Goal: Task Accomplishment & Management: Complete application form

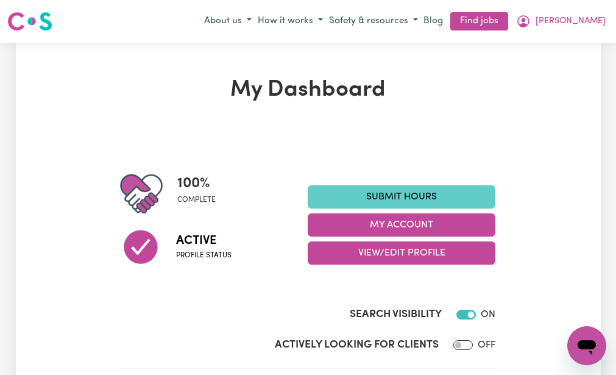
click at [342, 189] on link "Submit Hours" at bounding box center [402, 196] width 188 height 23
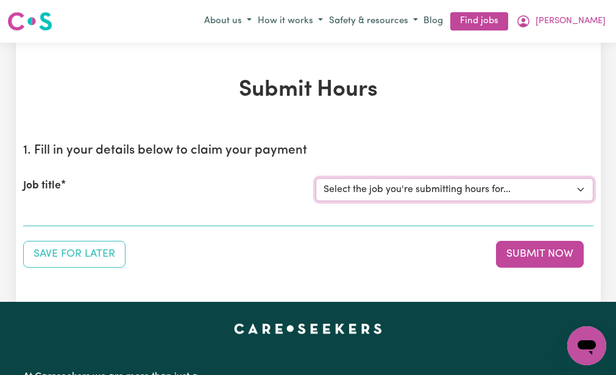
click at [342, 189] on select "Select the job you're submitting hours for... [[PERSON_NAME] (NDIS number: 4302…" at bounding box center [455, 189] width 278 height 23
select select "3393"
click at [316, 178] on select "Select the job you're submitting hours for... [[PERSON_NAME] (NDIS number: 4302…" at bounding box center [455, 189] width 278 height 23
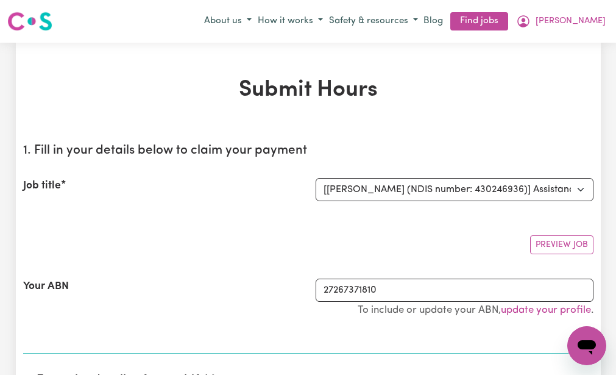
click at [309, 231] on div "Preview Job" at bounding box center [308, 239] width 570 height 29
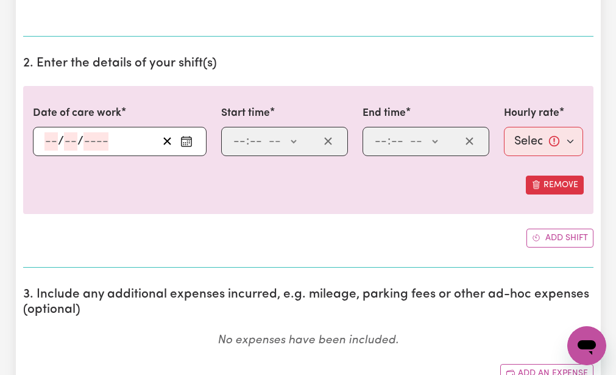
scroll to position [341, 0]
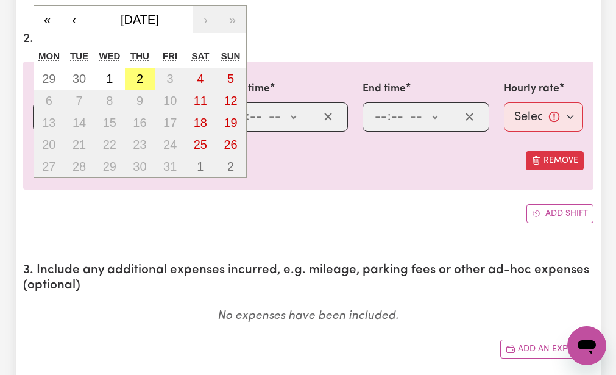
click at [49, 114] on div "/ / « ‹ [DATE] › » Mon Tue Wed Thu Fri Sat Sun 29 30 1 2 3 4 5 6 7 8 9 10 11 12…" at bounding box center [120, 116] width 174 height 29
click at [76, 74] on abbr "30" at bounding box center [78, 78] width 13 height 13
type input "[DATE]"
type input "30"
type input "9"
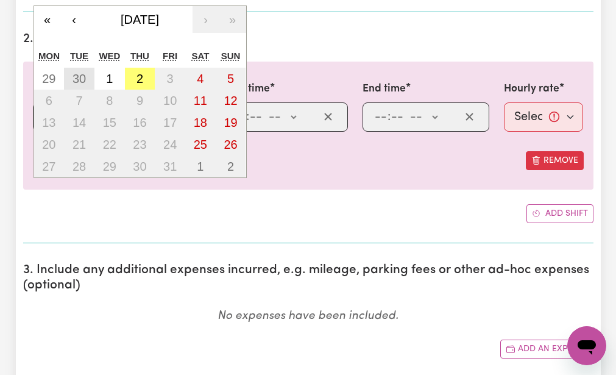
type input "2025"
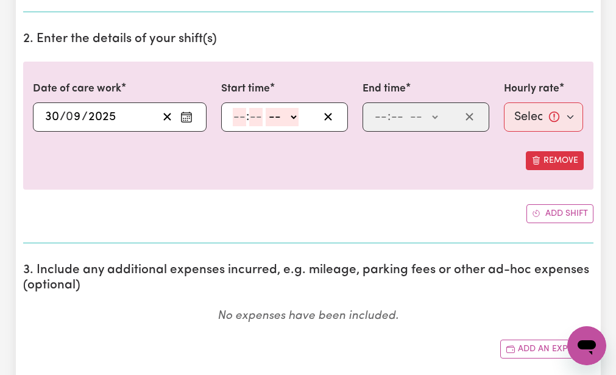
click at [236, 113] on input "number" at bounding box center [239, 117] width 13 height 18
type input "9"
type input "30"
click at [269, 115] on select "-- AM PM" at bounding box center [279, 117] width 33 height 18
select select "am"
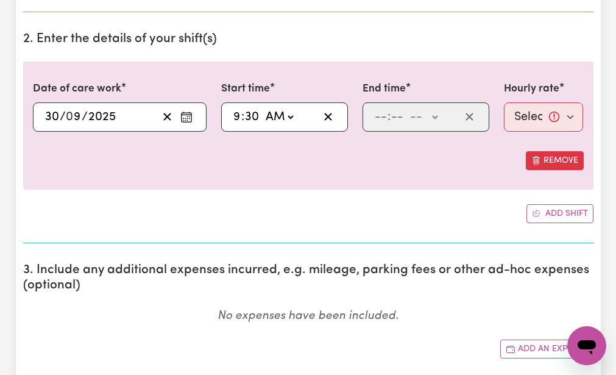
click at [263, 108] on select "-- AM PM" at bounding box center [279, 117] width 33 height 18
type input "09:30"
click at [375, 114] on input "number" at bounding box center [380, 117] width 13 height 18
type input "12"
type input "30"
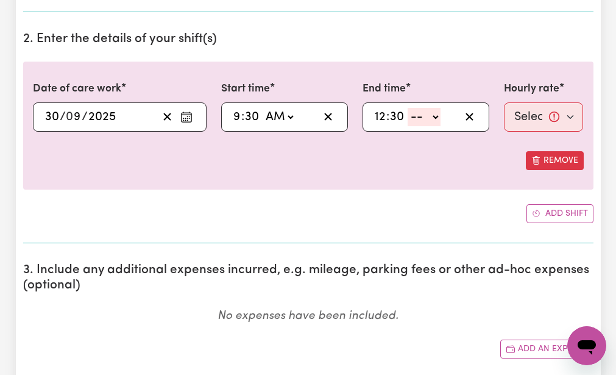
click at [415, 113] on select "-- AM PM" at bounding box center [424, 117] width 33 height 18
select select "pm"
click at [408, 108] on select "-- AM PM" at bounding box center [424, 117] width 33 height 18
type input "12:30"
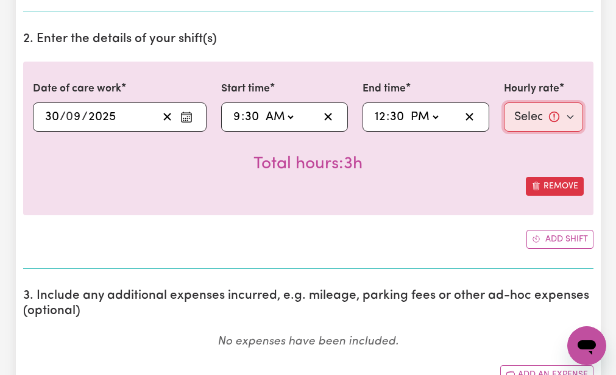
click at [535, 108] on select "Select rate... $51.98 (Weekday)" at bounding box center [544, 116] width 80 height 29
select select "51.98-Weekday"
click at [504, 102] on select "Select rate... $51.98 (Weekday)" at bounding box center [544, 116] width 80 height 29
click at [465, 227] on div "Date of care work [DATE] 30 / 0 9 / 2025 « ‹ [DATE] › » Mon Tue Wed Thu Fri Sat…" at bounding box center [308, 155] width 570 height 186
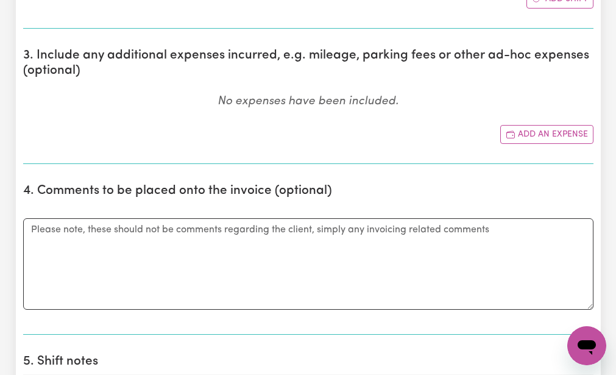
scroll to position [585, 0]
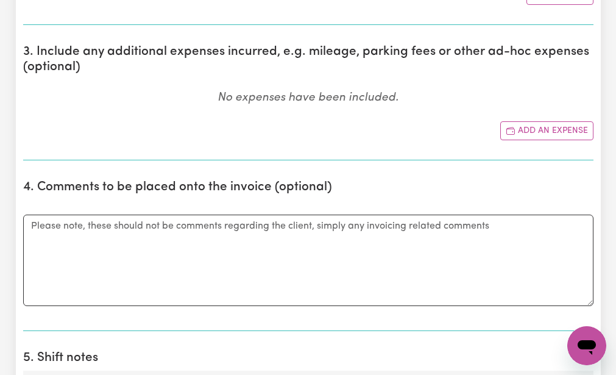
click at [524, 333] on div "1. Fill in your details below to claim your payment Job title Select the job yo…" at bounding box center [308, 349] width 570 height 1600
click at [524, 127] on button "Add an expense" at bounding box center [546, 130] width 93 height 19
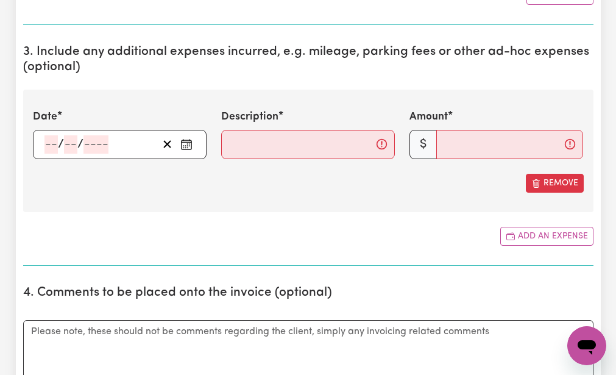
click at [51, 141] on div "/ /" at bounding box center [120, 144] width 174 height 29
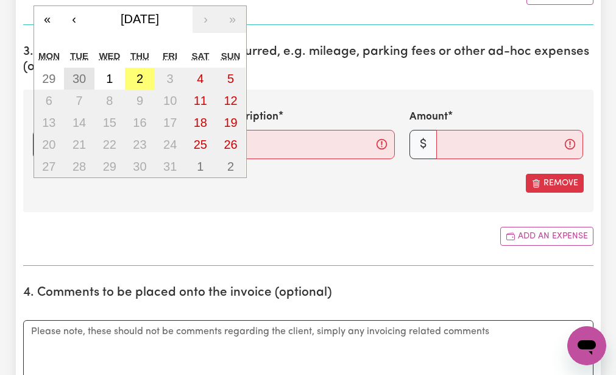
click at [74, 68] on button "30" at bounding box center [79, 79] width 30 height 22
type input "[DATE]"
type input "30"
type input "9"
type input "2025"
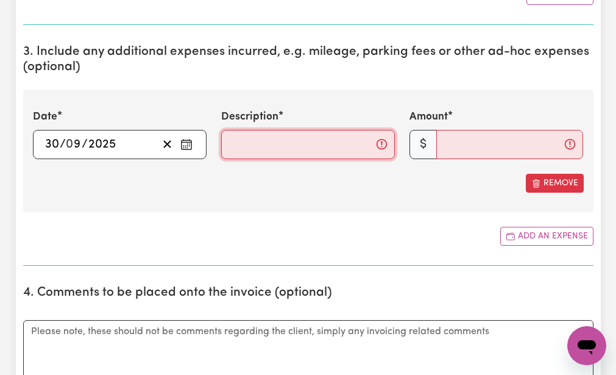
click at [230, 143] on input "Description" at bounding box center [308, 144] width 174 height 29
type input "mileage 8km"
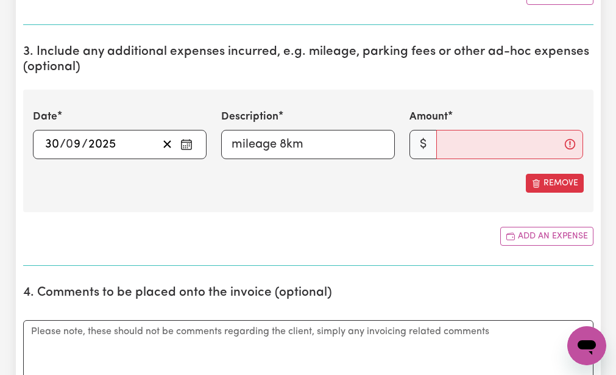
click at [263, 206] on div "Date [DATE] 30 / 0 9 / 2025 « ‹ [DATE] › » Mon Tue Wed Thu Fri Sat Sun 1 2 3 4 …" at bounding box center [308, 151] width 570 height 122
click at [442, 144] on input "Amount" at bounding box center [509, 144] width 147 height 29
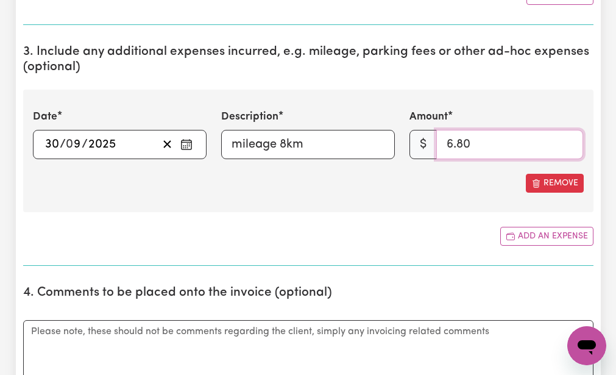
type input "6.80"
click at [411, 228] on div "Add an expense" at bounding box center [308, 236] width 570 height 19
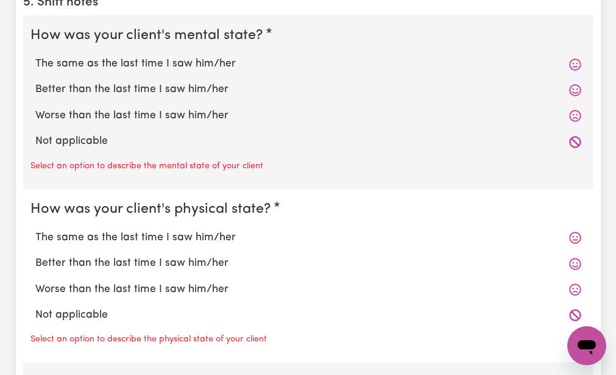
scroll to position [1048, 0]
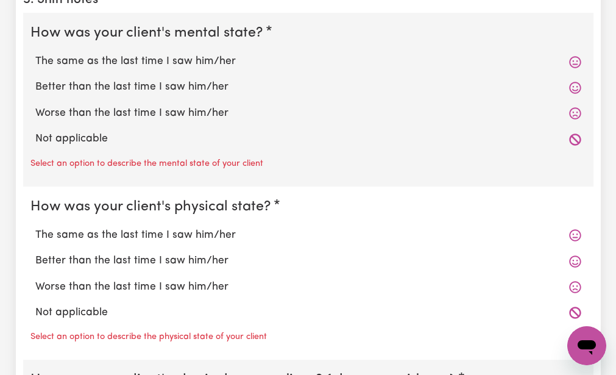
click at [49, 61] on label "The same as the last time I saw him/her" at bounding box center [308, 62] width 546 height 16
click at [35, 54] on input "The same as the last time I saw him/her" at bounding box center [35, 53] width 1 height 1
radio input "true"
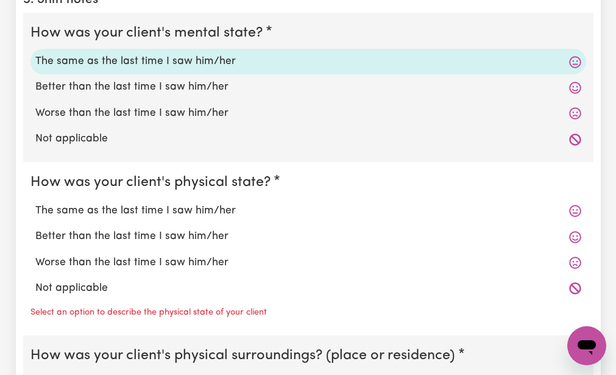
click at [46, 170] on fieldset "How was your client's physical state? The same as the last time I saw him/her B…" at bounding box center [308, 249] width 570 height 174
click at [59, 210] on label "The same as the last time I saw him/her" at bounding box center [308, 211] width 546 height 16
click at [35, 203] on input "The same as the last time I saw him/her" at bounding box center [35, 202] width 1 height 1
radio input "true"
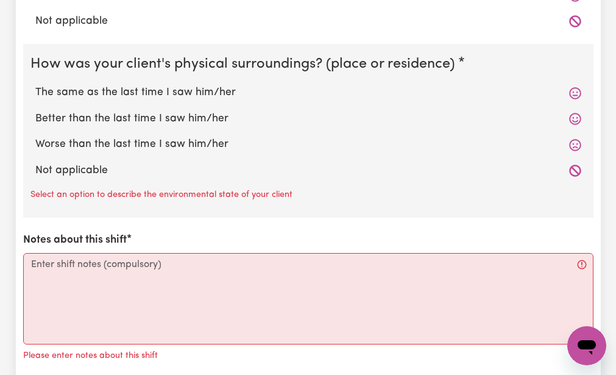
scroll to position [1316, 0]
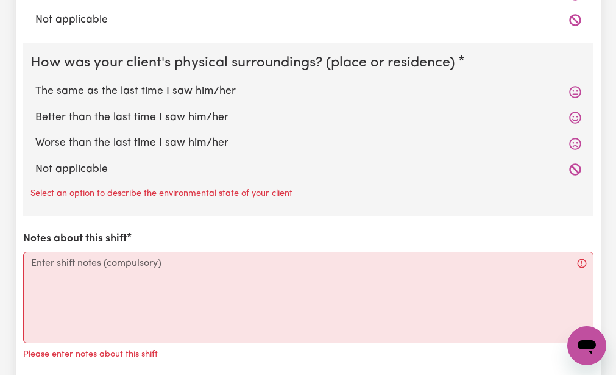
click at [71, 91] on label "The same as the last time I saw him/her" at bounding box center [308, 91] width 546 height 16
click at [35, 83] on input "The same as the last time I saw him/her" at bounding box center [35, 83] width 1 height 1
radio input "true"
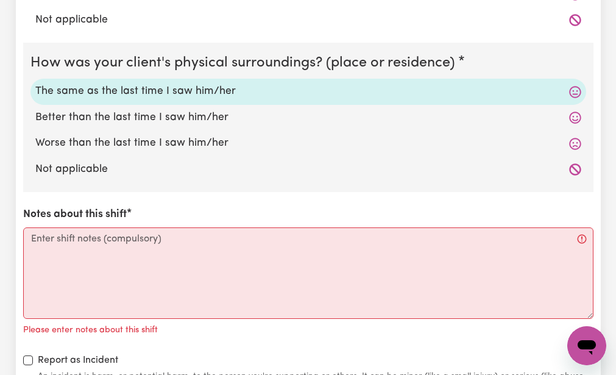
click at [63, 200] on div "How was your client's mental state? The same as the last time I saw him/her Bet…" at bounding box center [308, 70] width 570 height 651
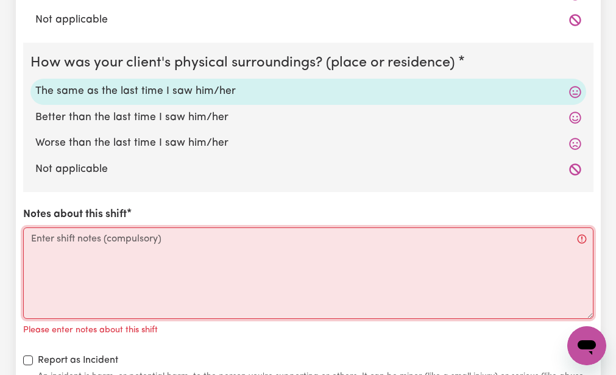
click at [32, 239] on textarea "Notes about this shift" at bounding box center [308, 272] width 570 height 91
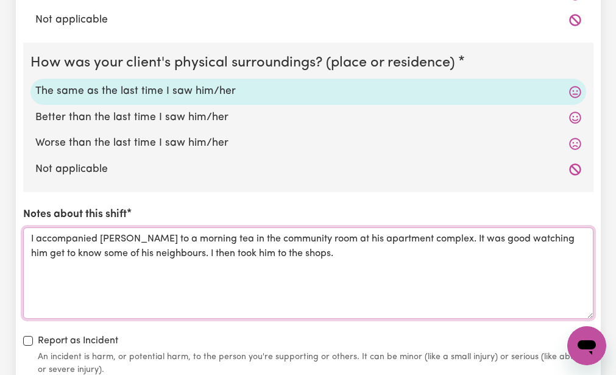
type textarea "I accompanied [PERSON_NAME] to a morning tea in the community room at his apart…"
click at [164, 344] on div "Report as Incident An incident is harm, or potential harm, to the person you're…" at bounding box center [308, 354] width 570 height 43
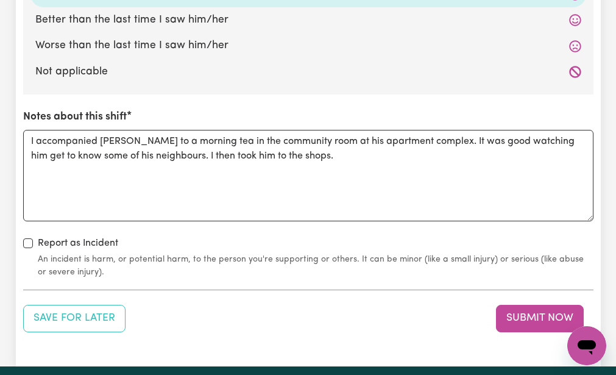
scroll to position [1438, 0]
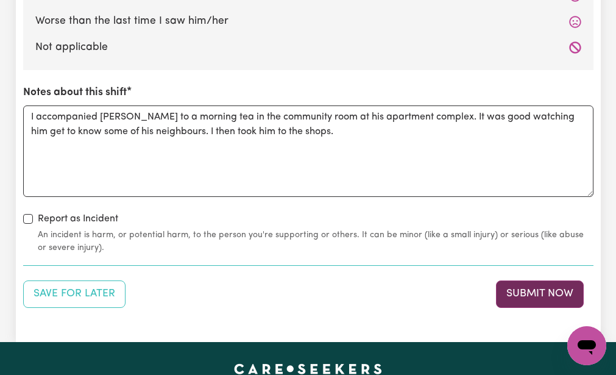
click at [515, 286] on button "Submit Now" at bounding box center [540, 293] width 88 height 27
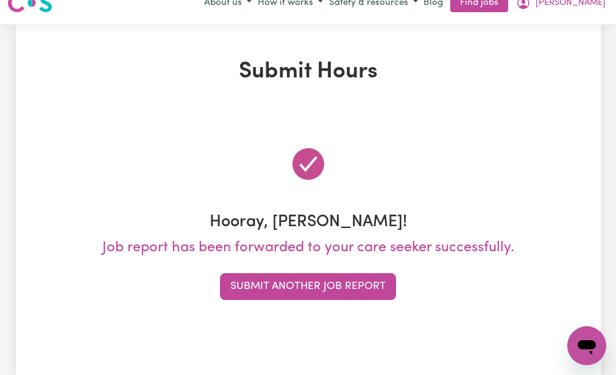
scroll to position [0, 0]
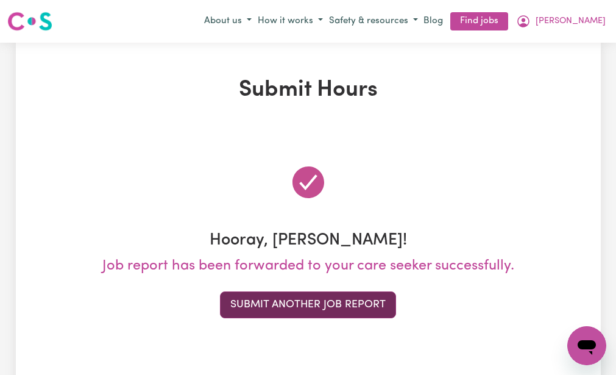
click at [348, 295] on button "Submit Another Job Report" at bounding box center [308, 304] width 176 height 27
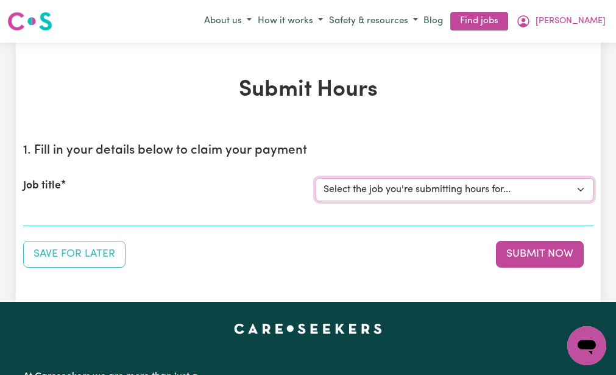
click at [374, 182] on select "Select the job you're submitting hours for... [[PERSON_NAME] (NDIS number: 4302…" at bounding box center [455, 189] width 278 height 23
select select "3393"
click at [316, 178] on select "Select the job you're submitting hours for... [[PERSON_NAME] (NDIS number: 4302…" at bounding box center [455, 189] width 278 height 23
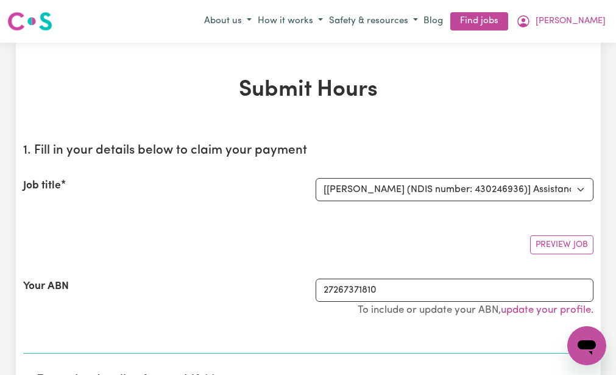
click at [311, 226] on div "Preview Job" at bounding box center [308, 239] width 570 height 29
click at [225, 325] on div "Your ABN" at bounding box center [162, 303] width 292 height 51
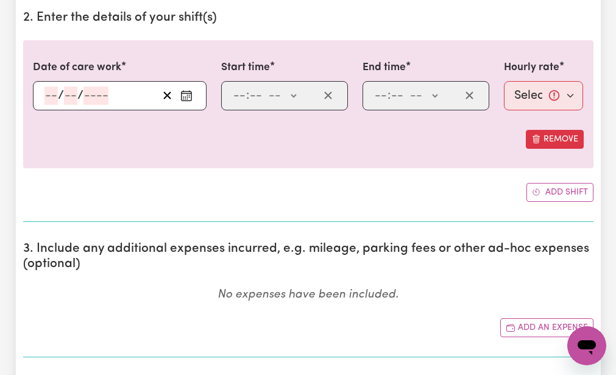
scroll to position [365, 0]
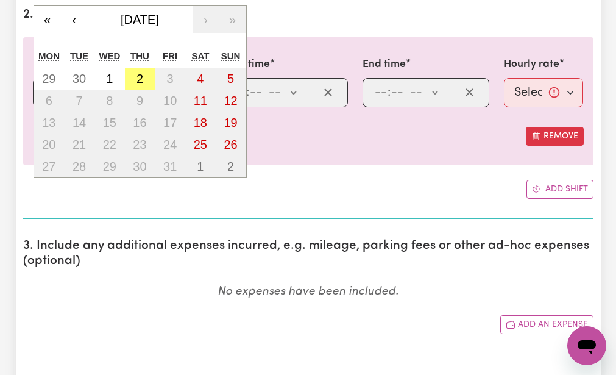
click at [49, 88] on div "/ / « ‹ [DATE] › » Mon Tue Wed Thu Fri Sat Sun 29 30 1 2 3 4 5 6 7 8 9 10 11 12…" at bounding box center [120, 92] width 174 height 29
click at [110, 75] on abbr "1" at bounding box center [109, 78] width 7 height 13
type input "[DATE]"
type input "1"
type input "10"
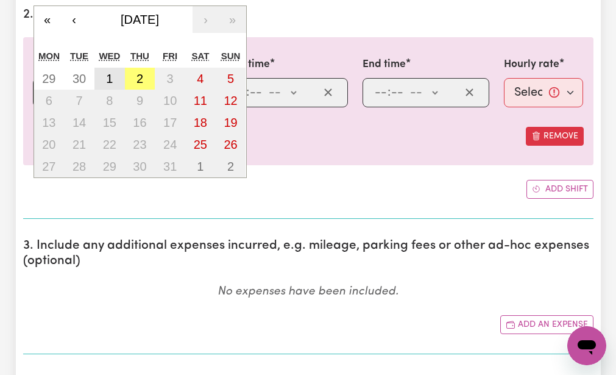
type input "2025"
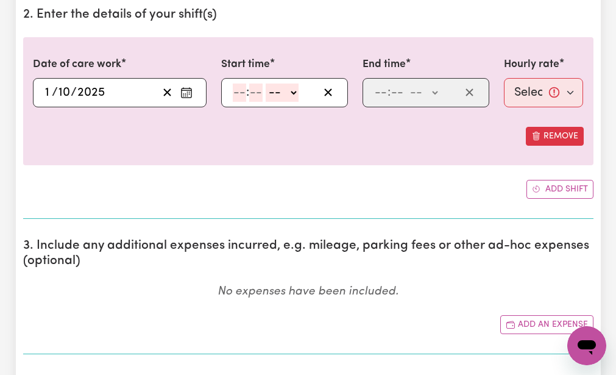
click at [238, 93] on input "number" at bounding box center [239, 92] width 13 height 18
type input "9"
type input "30"
click at [274, 86] on select "-- AM PM" at bounding box center [279, 92] width 33 height 18
select select "am"
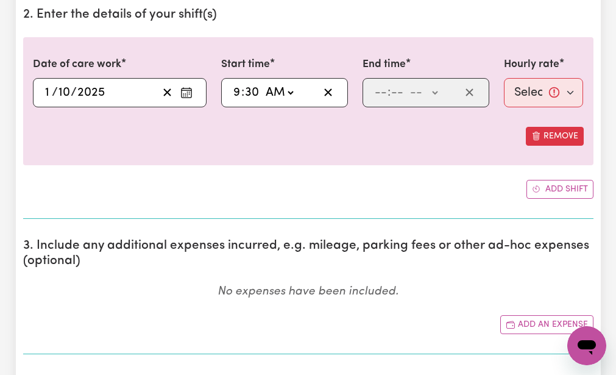
click at [263, 83] on select "-- AM PM" at bounding box center [279, 92] width 33 height 18
type input "09:30"
click at [379, 91] on input "number" at bounding box center [380, 92] width 13 height 18
type input "12"
type input "30"
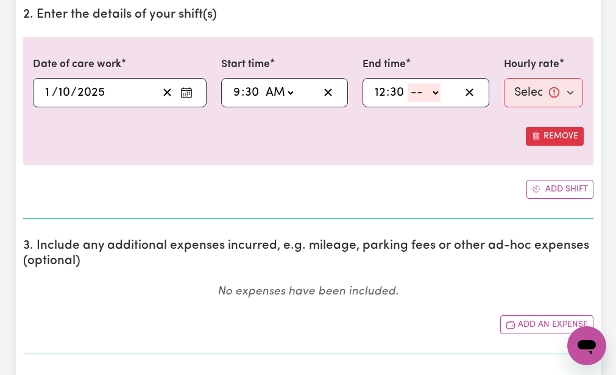
click at [413, 95] on select "-- AM PM" at bounding box center [424, 92] width 33 height 18
select select "pm"
click at [408, 83] on select "-- AM PM" at bounding box center [424, 92] width 33 height 18
type input "12:30"
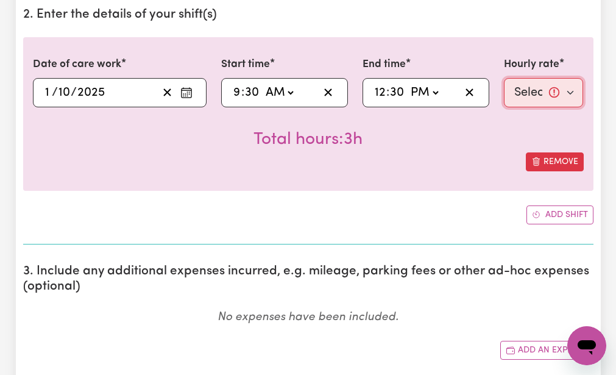
click at [514, 92] on select "Select rate... $51.98 (Weekday)" at bounding box center [544, 92] width 80 height 29
select select "51.98-Weekday"
click at [504, 78] on select "Select rate... $51.98 (Weekday)" at bounding box center [544, 92] width 80 height 29
click at [509, 136] on div "Total hours: 3h" at bounding box center [308, 129] width 551 height 45
click at [434, 206] on div "Add shift" at bounding box center [308, 214] width 570 height 19
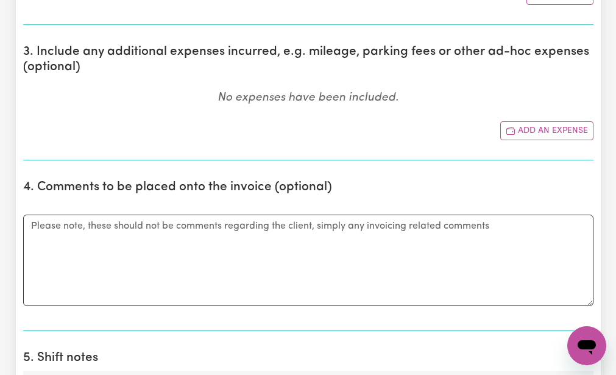
scroll to position [609, 0]
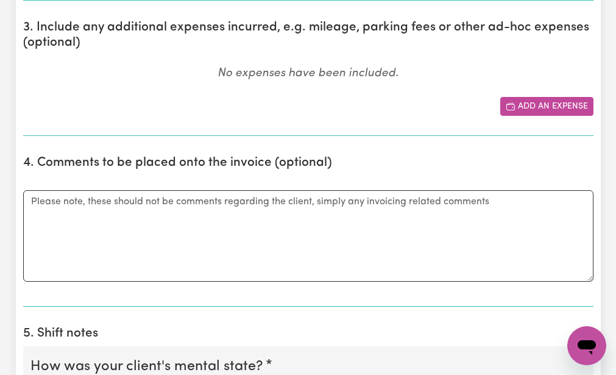
click at [523, 101] on button "Add an expense" at bounding box center [546, 106] width 93 height 19
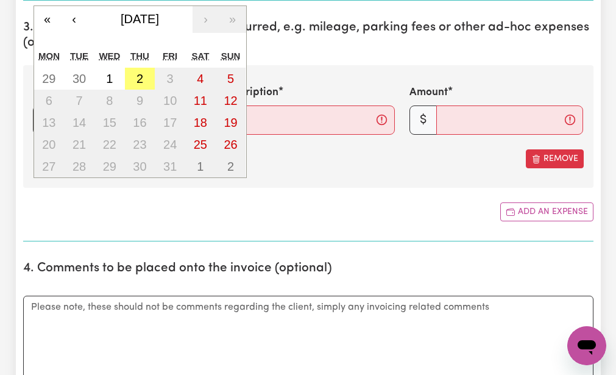
click at [50, 116] on div "/ / « ‹ [DATE] › » Mon Tue Wed Thu Fri Sat Sun 29 30 1 2 3 4 5 6 7 8 9 10 11 12…" at bounding box center [120, 119] width 174 height 29
click at [110, 79] on abbr "1" at bounding box center [109, 78] width 7 height 13
type input "[DATE]"
type input "1"
type input "10"
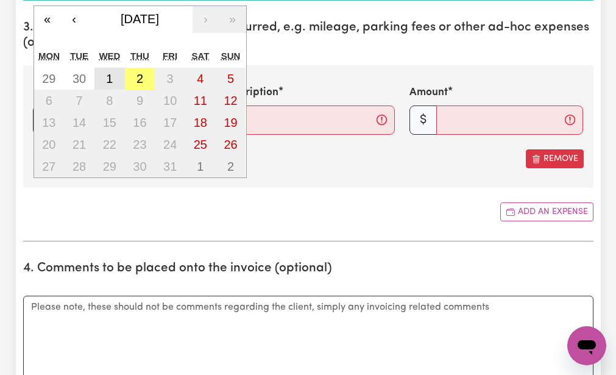
type input "2025"
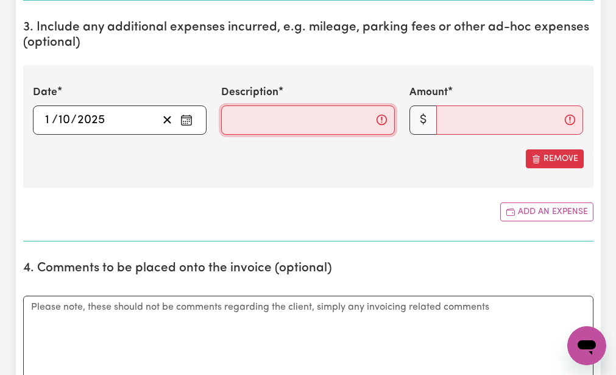
click at [227, 116] on input "Description" at bounding box center [308, 119] width 174 height 29
type input "mileage 17km"
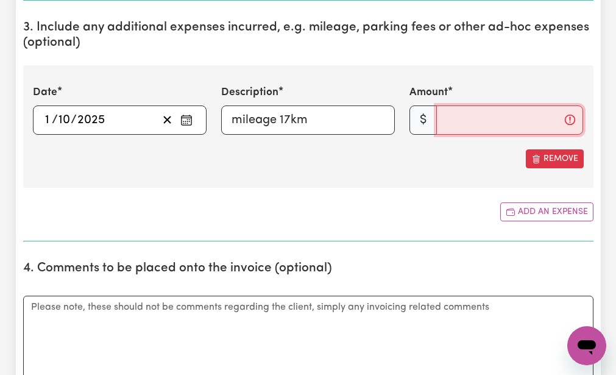
click at [442, 118] on input "Amount" at bounding box center [509, 119] width 147 height 29
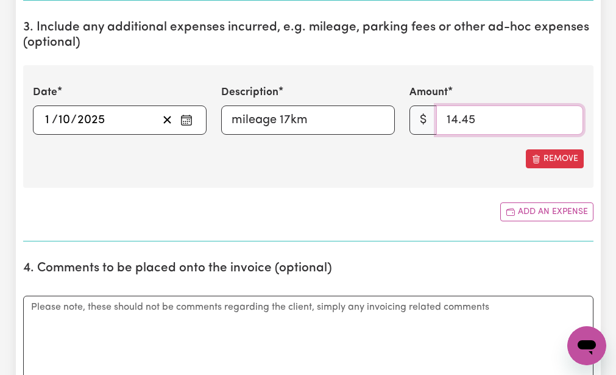
type input "14.45"
click at [349, 194] on section "3. Include any additional expenses incurred, e.g. mileage, parking fees or othe…" at bounding box center [308, 125] width 570 height 231
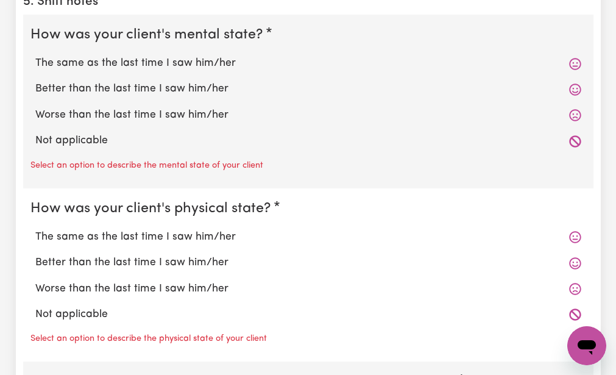
scroll to position [1048, 0]
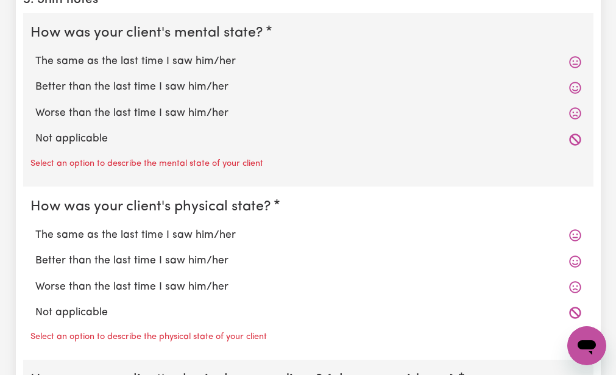
click at [46, 62] on label "The same as the last time I saw him/her" at bounding box center [308, 62] width 546 height 16
click at [35, 54] on input "The same as the last time I saw him/her" at bounding box center [35, 53] width 1 height 1
radio input "true"
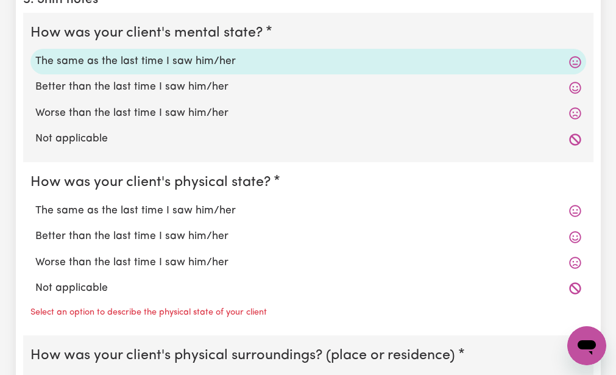
click at [39, 169] on fieldset "How was your client's physical state? The same as the last time I saw him/her B…" at bounding box center [308, 249] width 570 height 174
click at [54, 208] on label "The same as the last time I saw him/her" at bounding box center [308, 211] width 546 height 16
click at [35, 203] on input "The same as the last time I saw him/her" at bounding box center [35, 202] width 1 height 1
radio input "true"
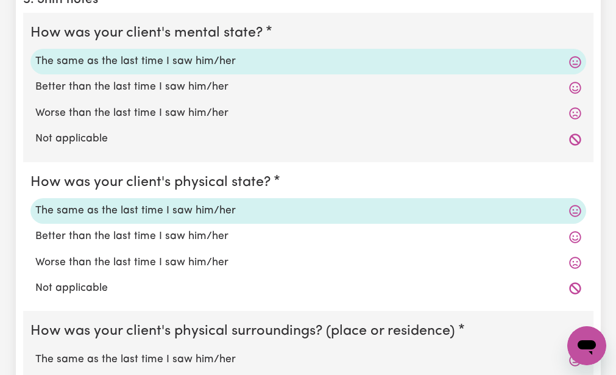
click at [52, 301] on div "Not applicable" at bounding box center [308, 288] width 556 height 26
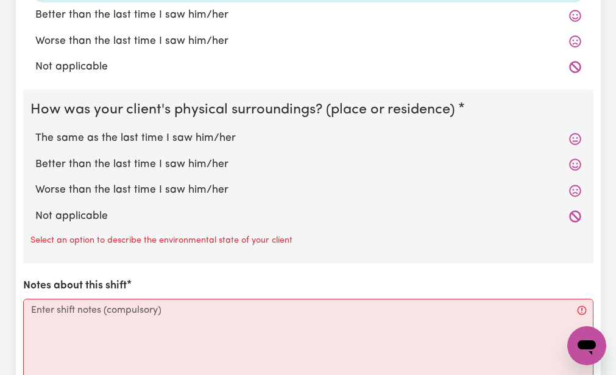
scroll to position [1291, 0]
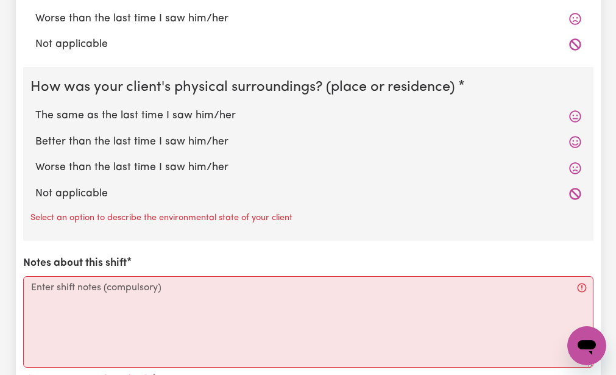
click at [59, 116] on label "The same as the last time I saw him/her" at bounding box center [308, 116] width 546 height 16
click at [35, 108] on input "The same as the last time I saw him/her" at bounding box center [35, 107] width 1 height 1
radio input "true"
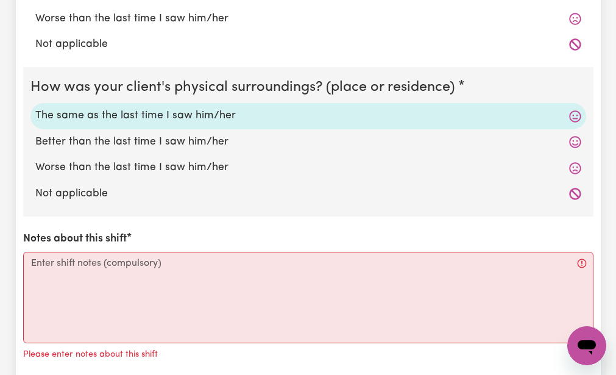
click at [45, 225] on div "How was your client's mental state? The same as the last time I saw him/her Bet…" at bounding box center [308, 94] width 570 height 651
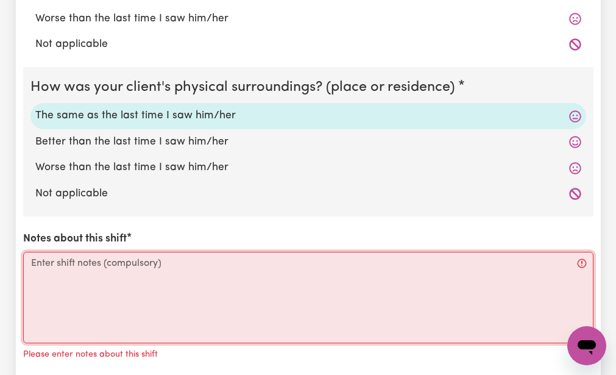
click at [33, 264] on textarea "Notes about this shift" at bounding box center [308, 297] width 570 height 91
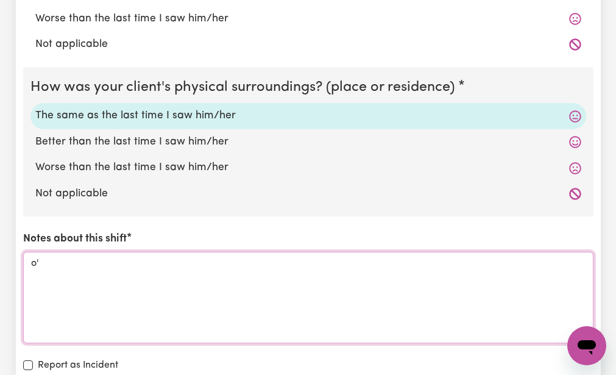
type textarea "'"
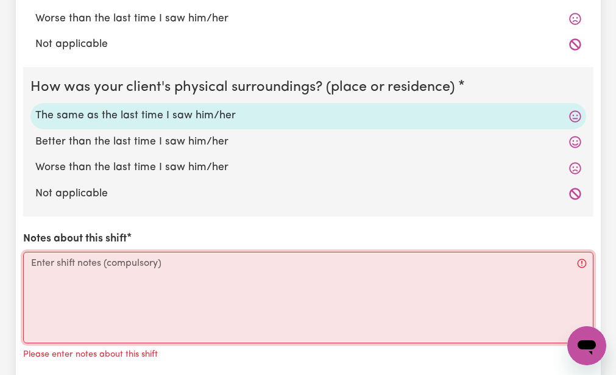
click at [33, 264] on textarea "Notes about this shift" at bounding box center [308, 297] width 570 height 91
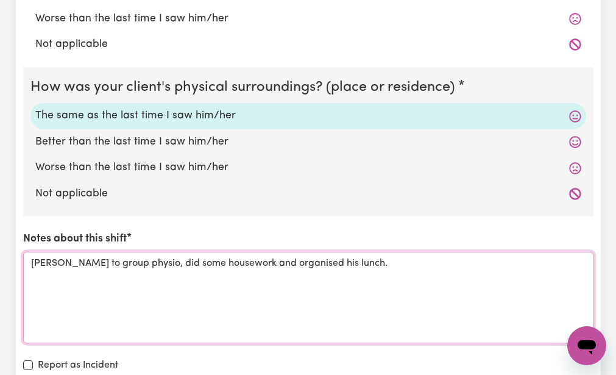
type textarea "[PERSON_NAME] to group physio, did some housework and organised his lunch."
click at [149, 356] on div "How was your client's mental state? The same as the last time I saw him/her Bet…" at bounding box center [308, 85] width 570 height 632
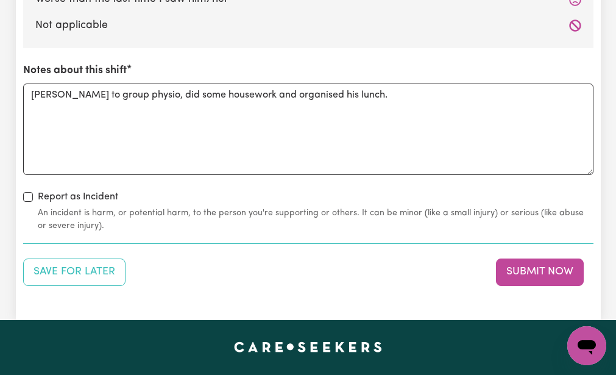
scroll to position [1462, 0]
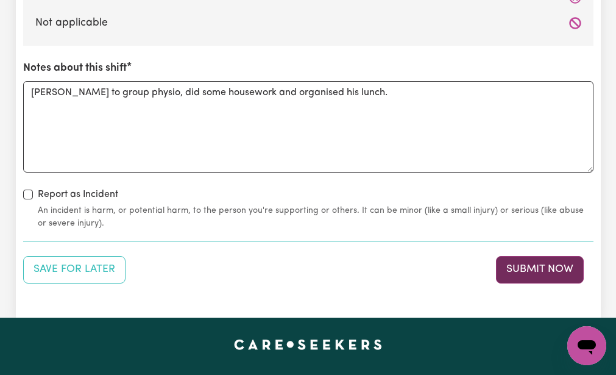
click at [526, 265] on button "Submit Now" at bounding box center [540, 269] width 88 height 27
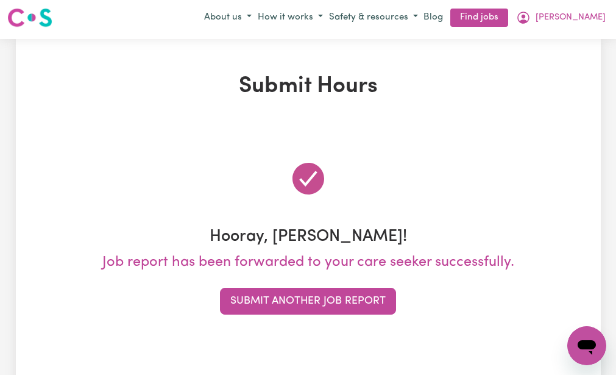
scroll to position [0, 0]
